Goal: Transaction & Acquisition: Purchase product/service

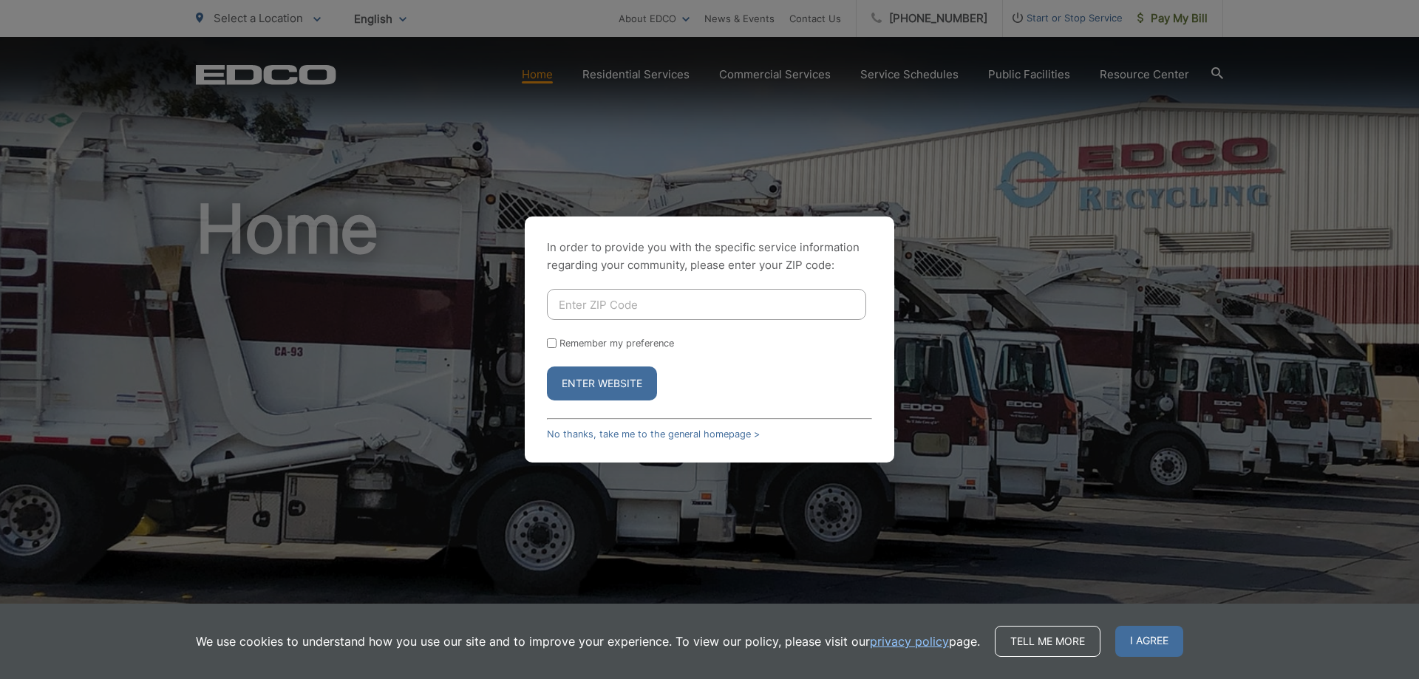
click at [587, 310] on input "Enter ZIP Code" at bounding box center [706, 304] width 319 height 31
type input "92020"
click at [547, 367] on button "Enter Website" at bounding box center [602, 384] width 110 height 34
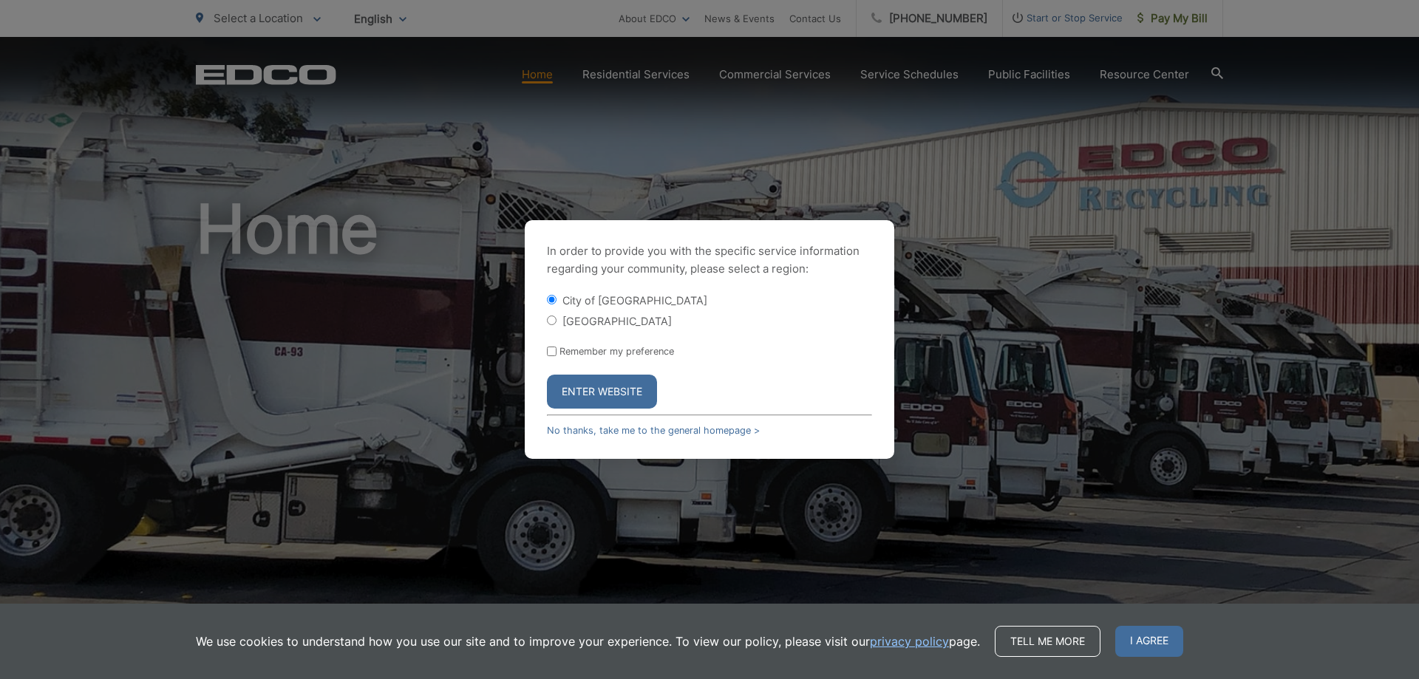
click at [611, 398] on button "Enter Website" at bounding box center [602, 392] width 110 height 34
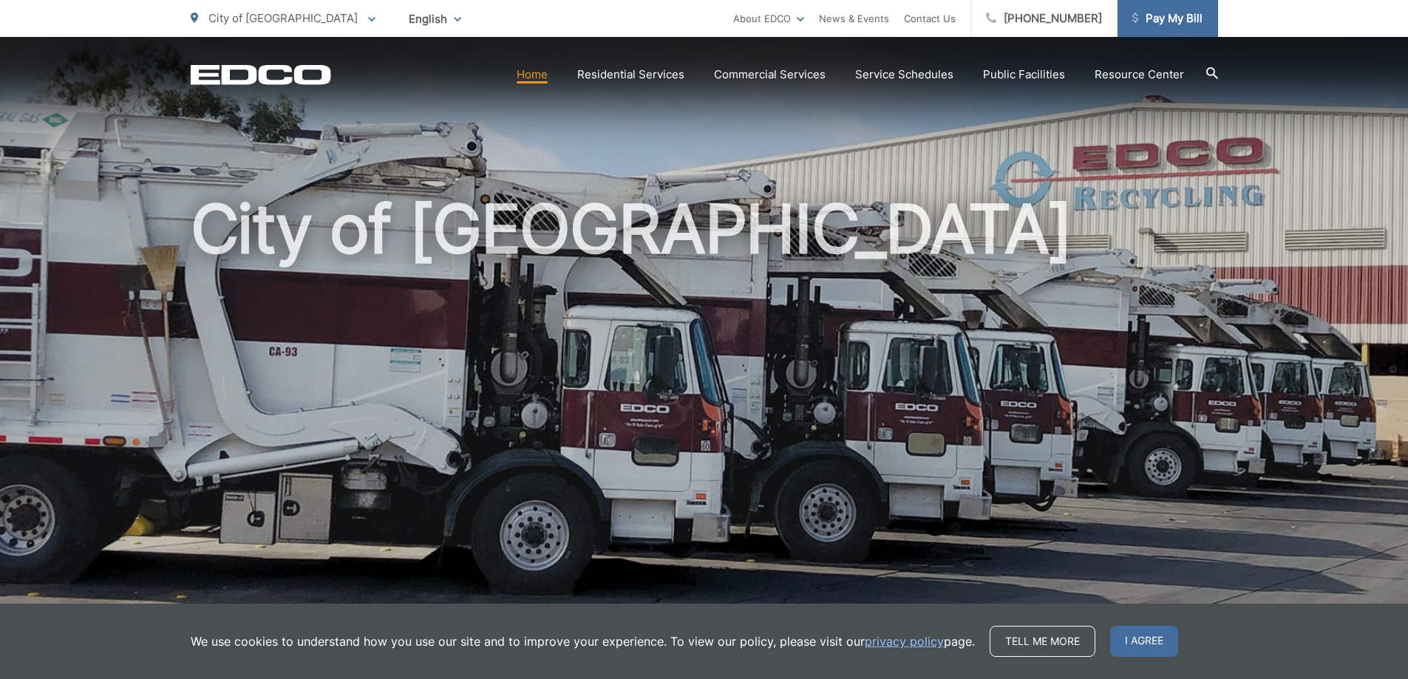
click at [1162, 23] on span "Pay My Bill" at bounding box center [1168, 19] width 70 height 18
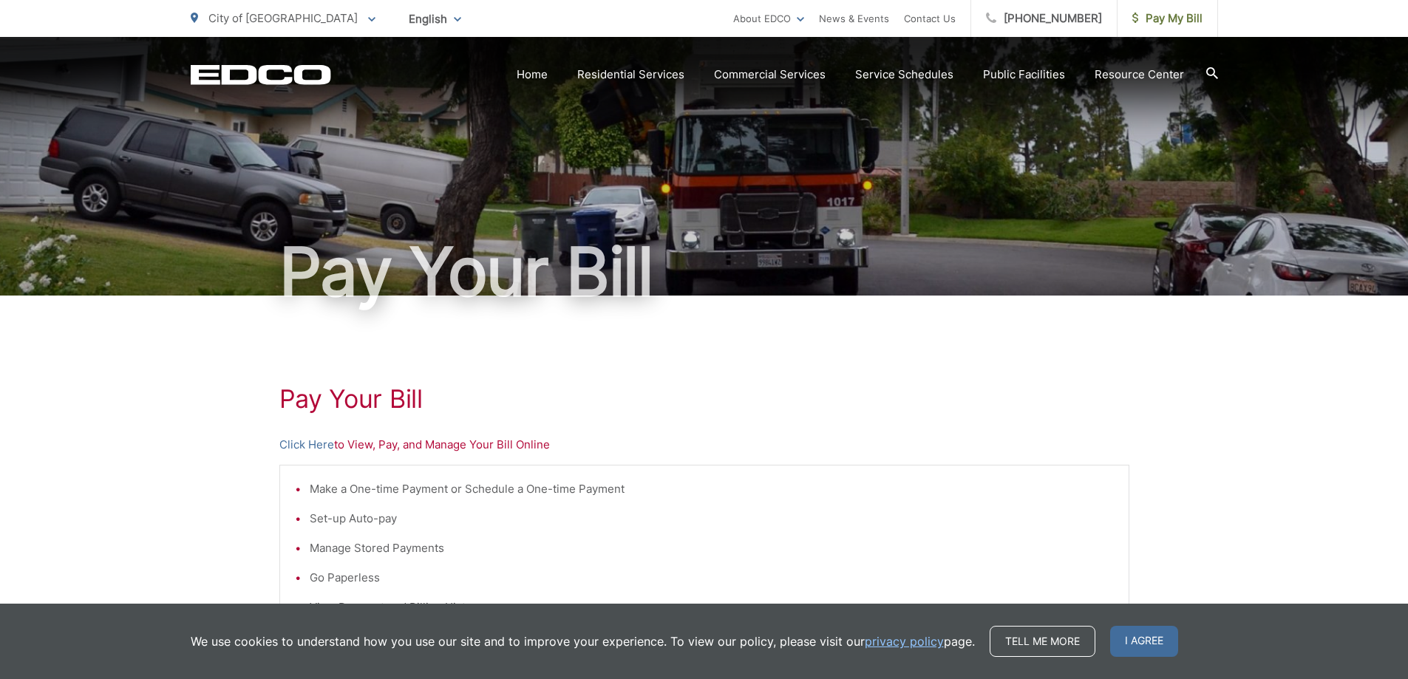
scroll to position [148, 0]
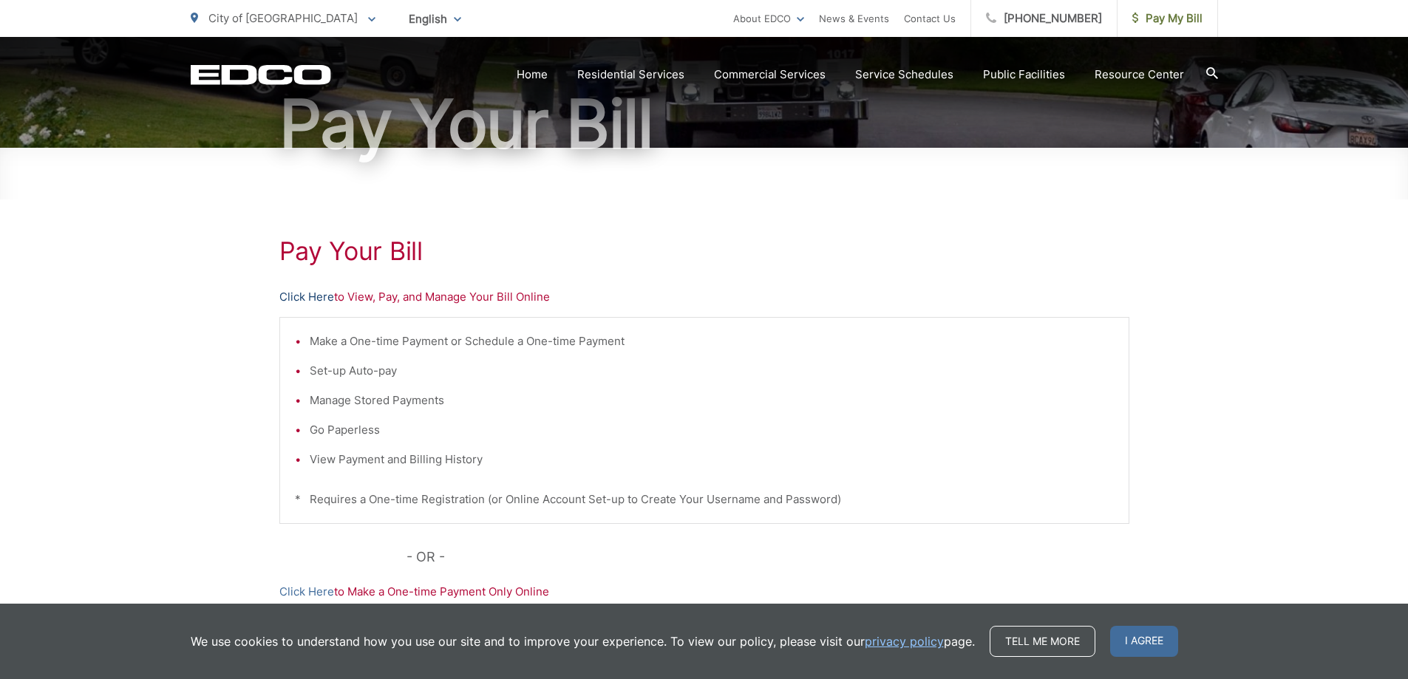
click at [314, 297] on link "Click Here" at bounding box center [306, 297] width 55 height 18
